Goal: Task Accomplishment & Management: Complete application form

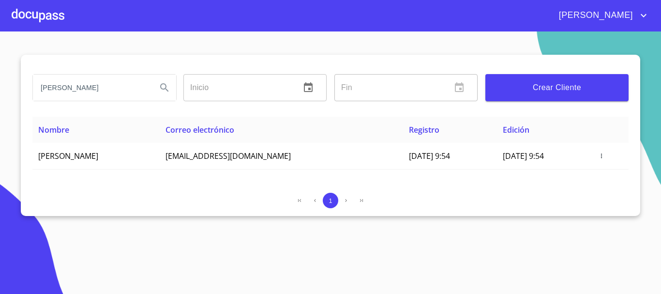
click at [32, 15] on div at bounding box center [38, 15] width 53 height 31
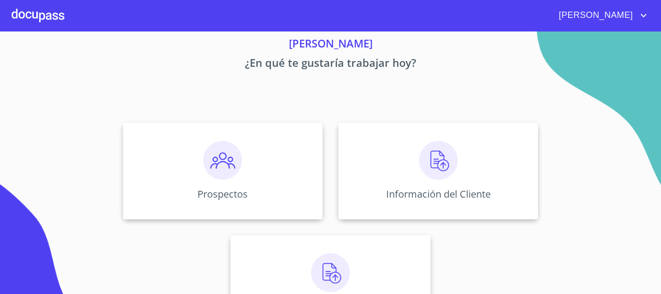
scroll to position [80, 0]
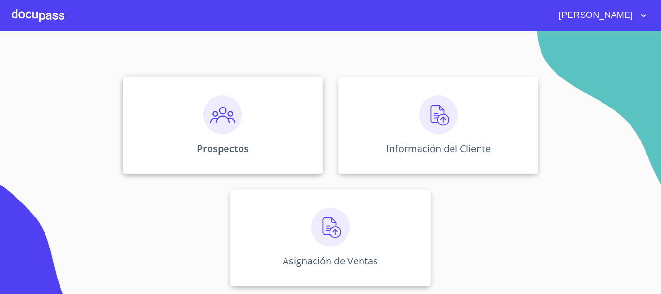
click at [211, 118] on img at bounding box center [222, 114] width 39 height 39
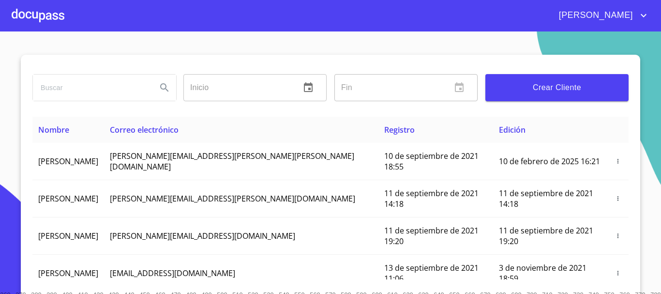
click at [563, 99] on button "Crear Cliente" at bounding box center [556, 87] width 143 height 27
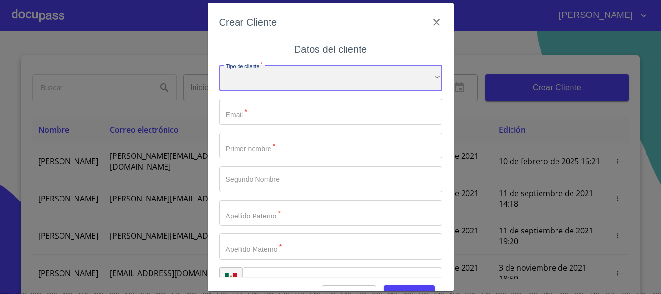
click at [255, 87] on div "​" at bounding box center [330, 78] width 223 height 26
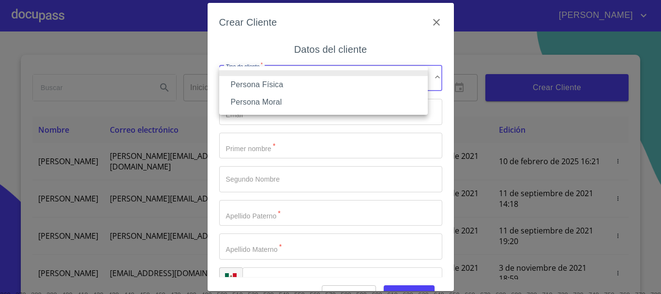
click at [264, 87] on li "Persona Física" at bounding box center [323, 84] width 209 height 17
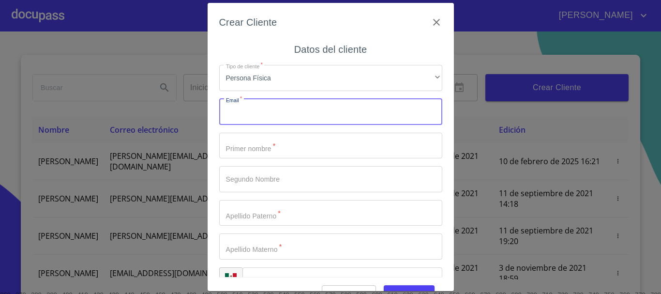
click at [265, 114] on input "Tipo de cliente   *" at bounding box center [330, 112] width 223 height 26
type input "a"
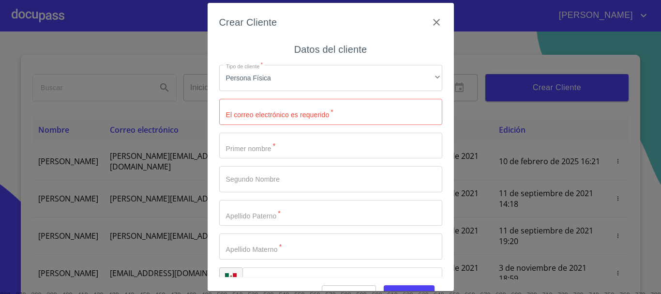
click at [434, 15] on div "Crear Cliente" at bounding box center [330, 28] width 223 height 27
click at [432, 22] on icon "button" at bounding box center [437, 22] width 12 height 12
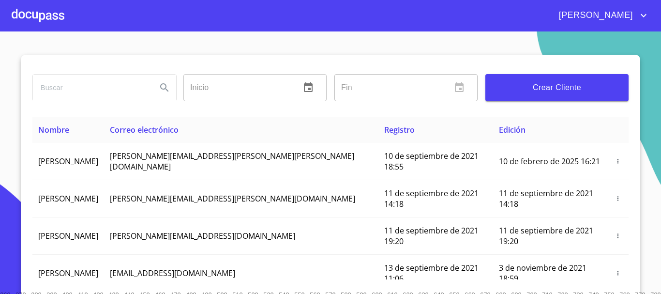
click at [403, 47] on section "Inicio ​ Fin ​ Crear Cliente Nombre Correo electrónico Registro Edición [PERSON…" at bounding box center [330, 162] width 661 height 262
